Goal: Task Accomplishment & Management: Manage account settings

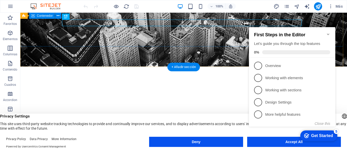
scroll to position [84, 0]
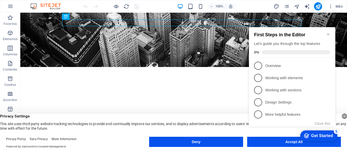
click at [328, 34] on icon "Minimize checklist" at bounding box center [328, 35] width 2 height 2
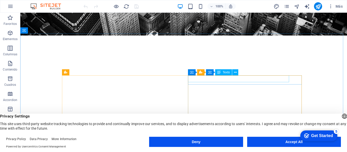
scroll to position [115, 0]
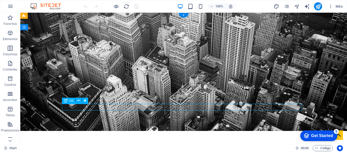
scroll to position [0, 0]
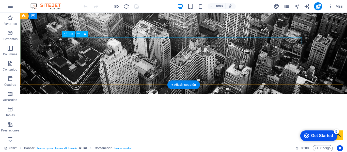
scroll to position [67, 0]
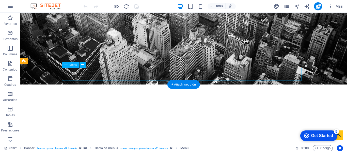
select select
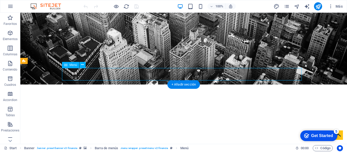
select select
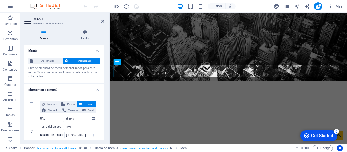
click at [99, 22] on header "Menú Elemento #ed-849258450" at bounding box center [64, 19] width 80 height 13
click at [103, 20] on icon at bounding box center [102, 21] width 3 height 4
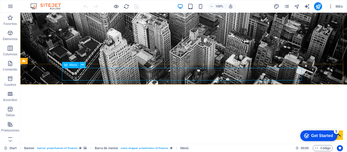
click at [81, 64] on icon at bounding box center [82, 64] width 3 height 5
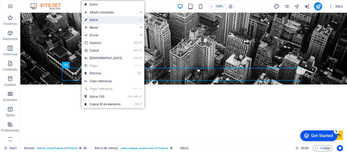
click at [104, 21] on link "⏎ Editar" at bounding box center [103, 20] width 44 height 8
select select
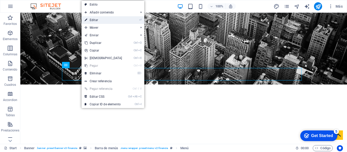
select select
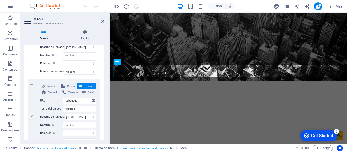
scroll to position [0, 0]
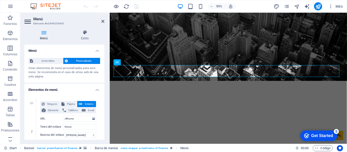
click at [94, 89] on h4 "Elementos de menú" at bounding box center [64, 88] width 80 height 9
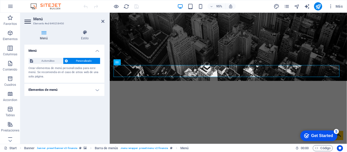
click at [94, 89] on h4 "Elementos de menú" at bounding box center [64, 90] width 80 height 12
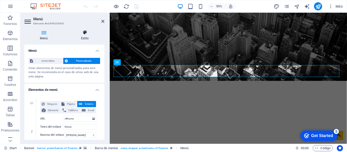
click at [85, 31] on icon at bounding box center [84, 32] width 39 height 5
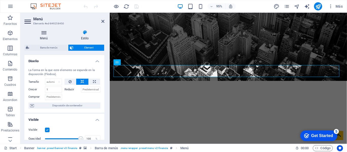
click at [46, 37] on h4 "Menú" at bounding box center [44, 35] width 41 height 11
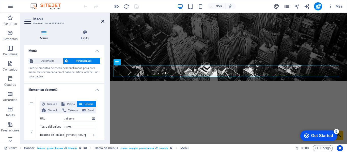
click at [102, 23] on icon at bounding box center [102, 21] width 3 height 4
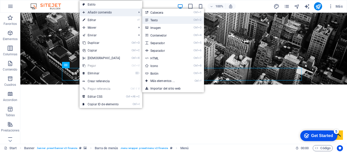
click at [153, 21] on link "Ctrl 2 Texto" at bounding box center [163, 20] width 43 height 8
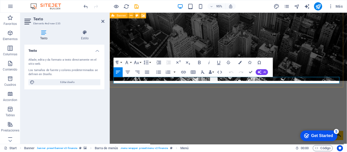
click at [105, 20] on aside "Texto Elemento #ed-new-235 Texto Estilo Texto Añade, [PERSON_NAME] a texto dire…" at bounding box center [64, 78] width 89 height 131
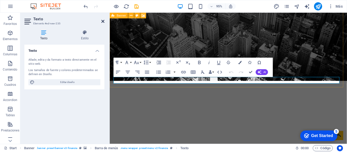
click at [103, 22] on icon at bounding box center [102, 21] width 3 height 4
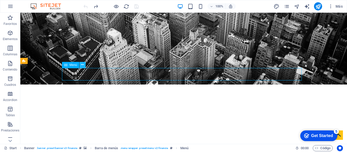
click at [81, 65] on icon at bounding box center [82, 64] width 3 height 5
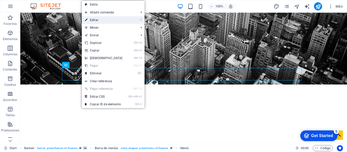
click at [113, 19] on link "⏎ Editar" at bounding box center [104, 20] width 44 height 8
select select
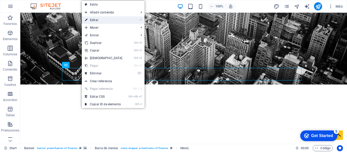
select select
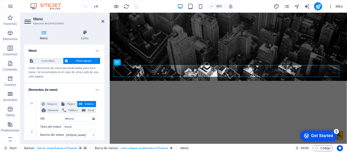
click at [104, 21] on aside "Menú Elemento #ed-849258450 Menú Estilo Menú Automático Personalizado Crear ele…" at bounding box center [64, 78] width 89 height 131
click at [101, 21] on icon at bounding box center [102, 21] width 3 height 4
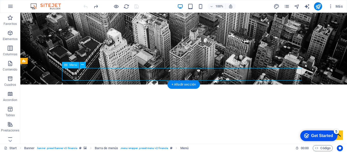
select select
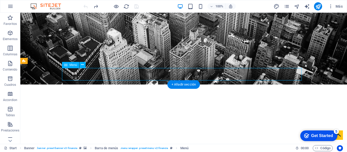
select select
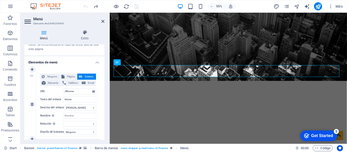
scroll to position [31, 0]
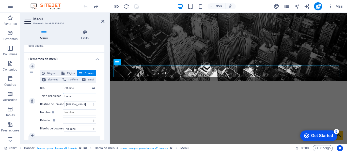
click at [73, 98] on input "Home" at bounding box center [79, 96] width 33 height 6
type input "H"
select select
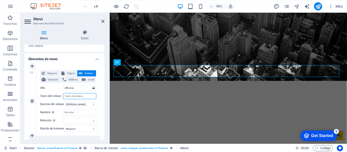
select select
type input "Ini"
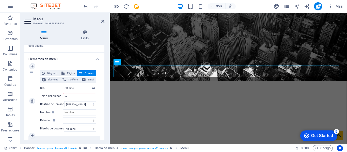
select select
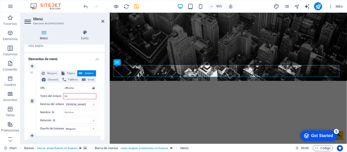
select select
type input "Inicio"
select select
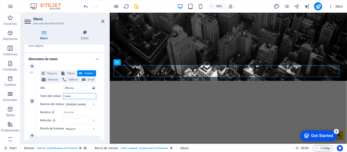
select select
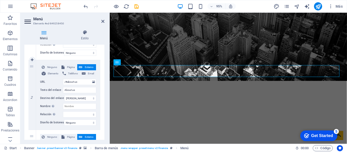
scroll to position [109, 0]
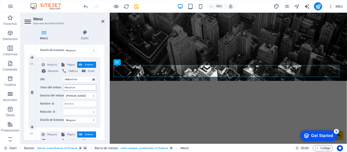
type input "Inicio"
click at [80, 87] on input "About us" at bounding box center [79, 88] width 33 height 6
type input "A"
select select
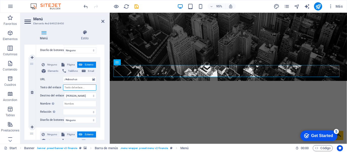
select select
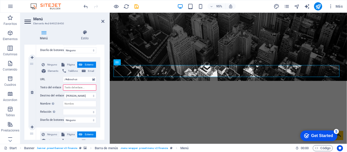
type input "n"
type input "so"
select select
type input "s"
select select
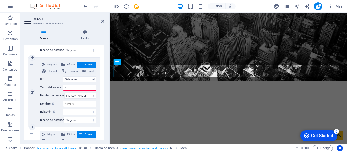
select select
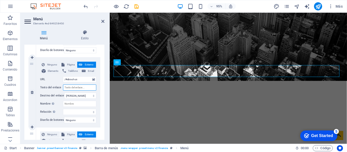
select select
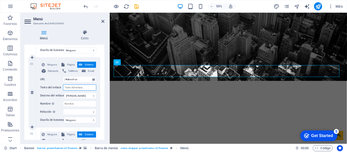
select select
type input "SO"
select select
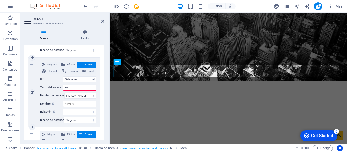
select select
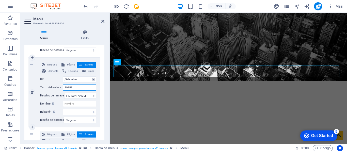
type input "SOBRE"
select select
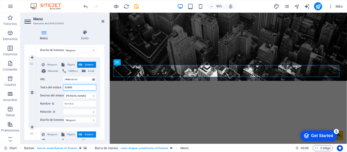
select select
type input "SOBRE NOSO"
select select
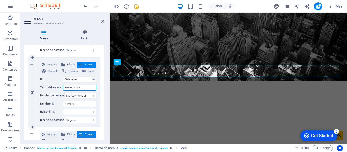
type input "SOBRE NOS"
select select
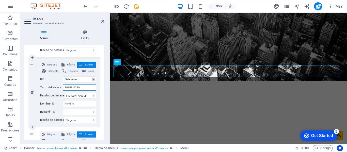
select select
type input "S"
type input "NOSOT"
select select
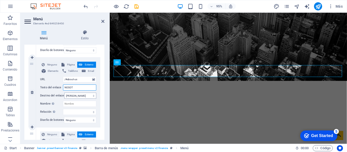
select select
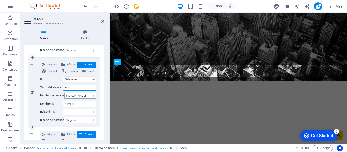
select select
type input "NOSOTROS"
select select
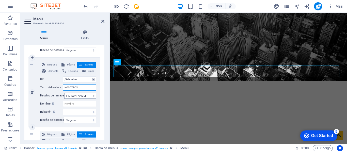
select select
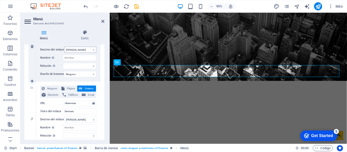
scroll to position [165, 0]
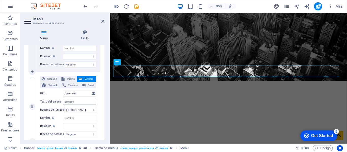
type input "NOSOTROS"
click at [78, 103] on input "Services" at bounding box center [79, 102] width 33 height 6
type input "S"
type input "SERV"
select select
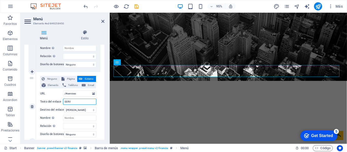
select select
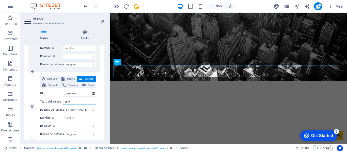
select select
type input "SERVICIOS"
select select
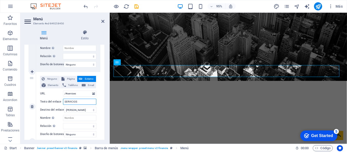
select select
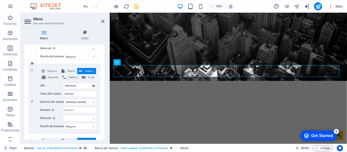
scroll to position [245, 0]
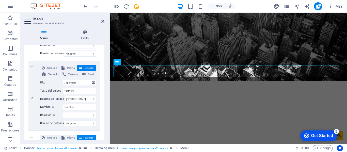
type input "SERVICIOS"
click at [101, 18] on h2 "Menú" at bounding box center [68, 19] width 71 height 5
click at [102, 20] on icon at bounding box center [102, 21] width 3 height 4
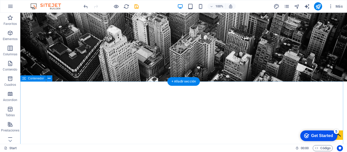
scroll to position [68, 0]
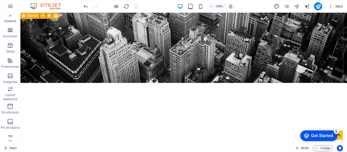
scroll to position [97, 0]
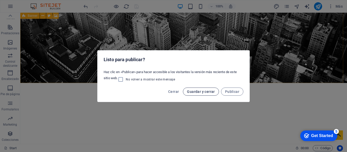
click at [198, 91] on span "Guardar y cerrar" at bounding box center [201, 92] width 28 height 4
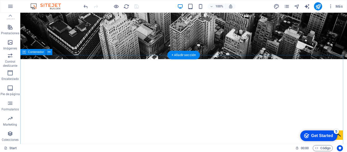
scroll to position [105, 0]
